Goal: Obtain resource: Download file/media

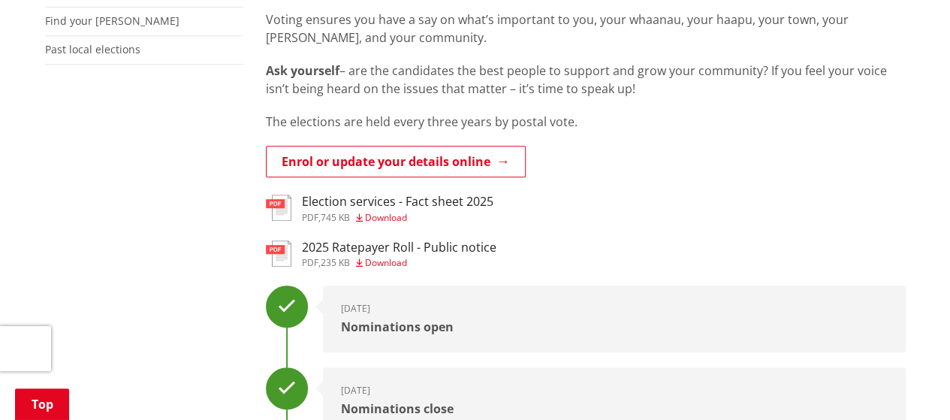
scroll to position [375, 0]
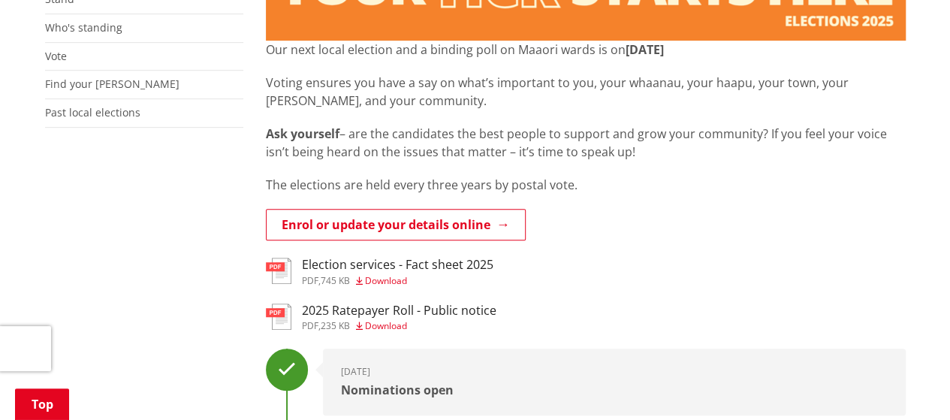
click at [392, 279] on span "Download" at bounding box center [386, 280] width 42 height 13
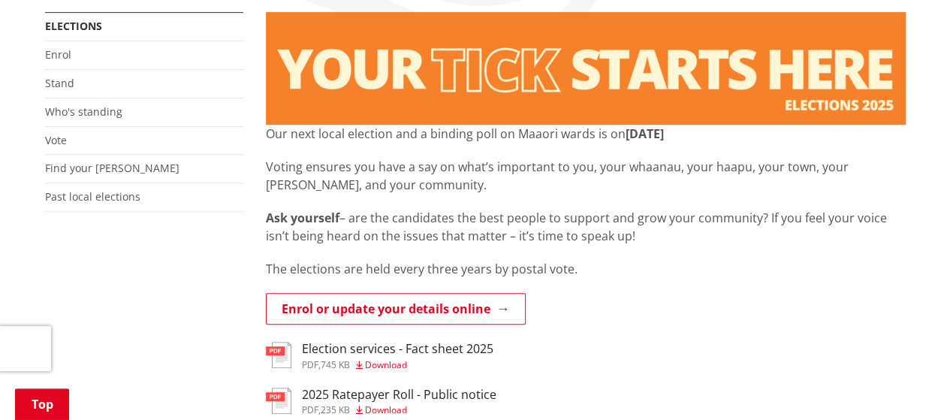
scroll to position [225, 0]
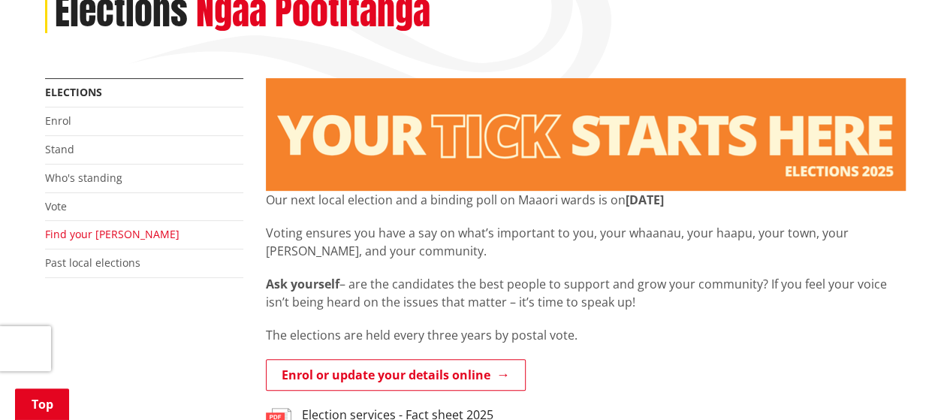
click at [102, 237] on link "Find your [PERSON_NAME]" at bounding box center [112, 234] width 134 height 14
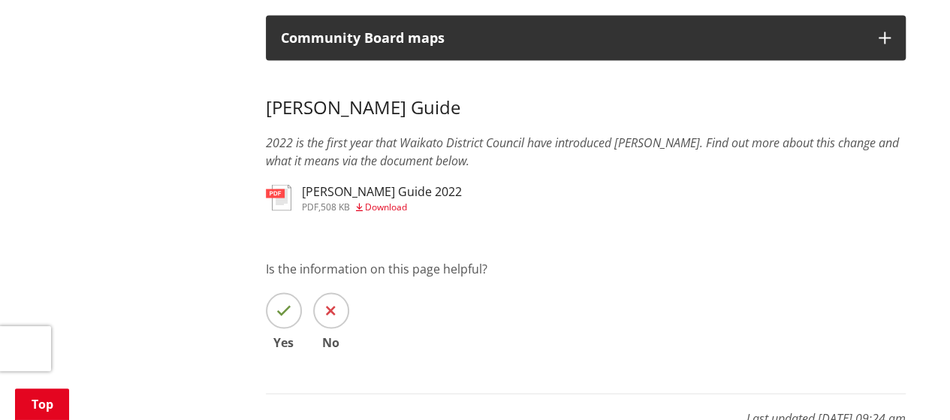
scroll to position [1427, 0]
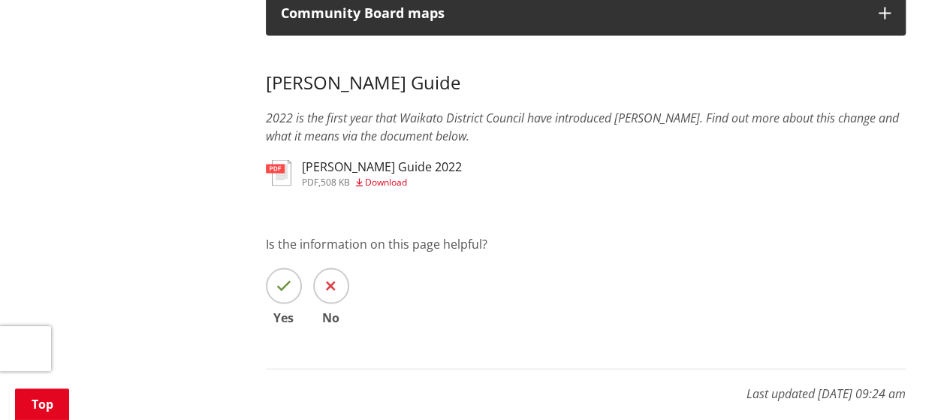
click at [407, 182] on span "Download" at bounding box center [386, 182] width 42 height 13
